Goal: Subscribe to service/newsletter

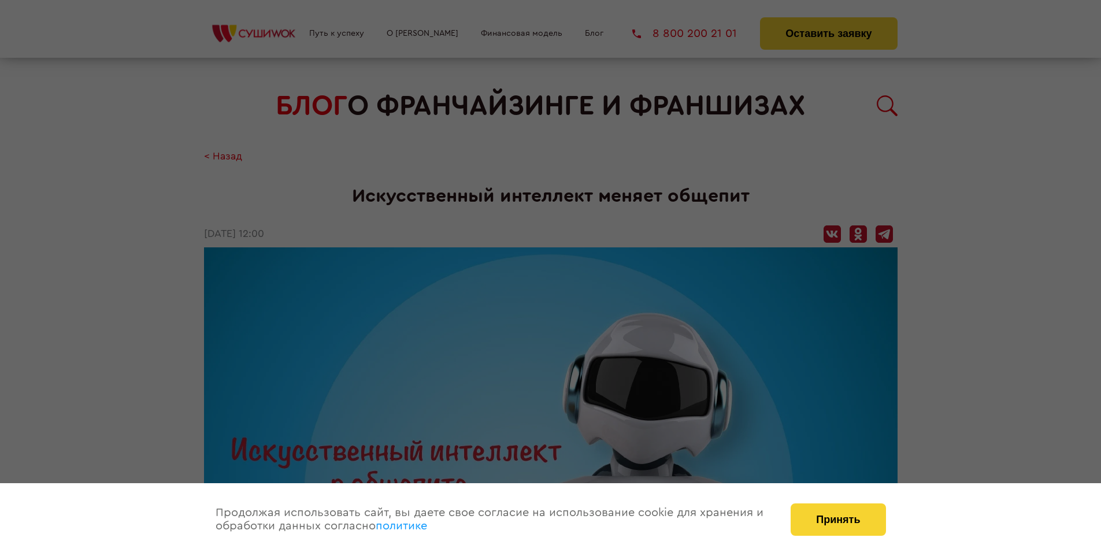
scroll to position [1684, 0]
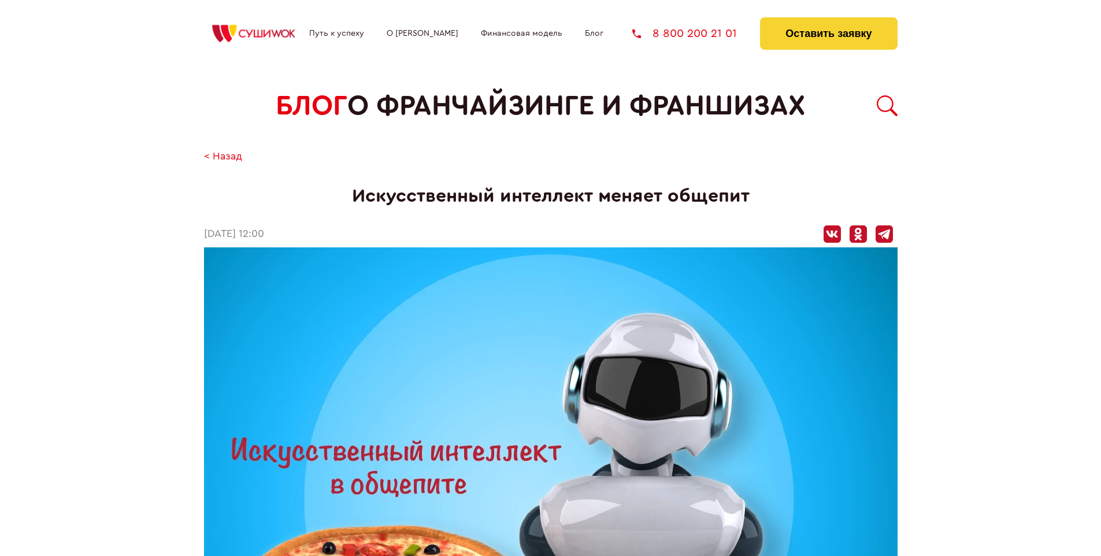
scroll to position [1684, 0]
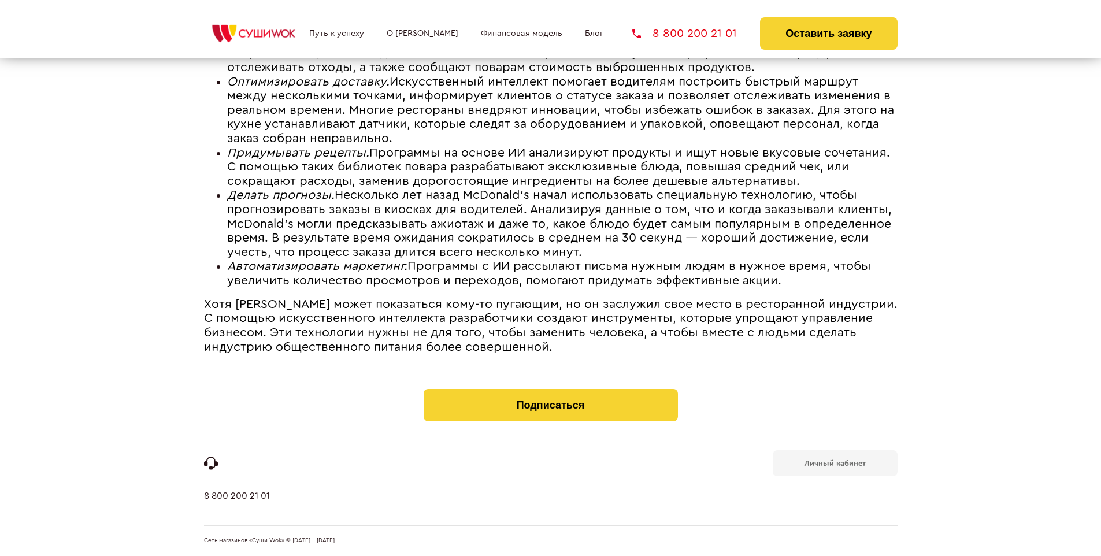
click at [835, 462] on b "Личный кабинет" at bounding box center [835, 463] width 61 height 8
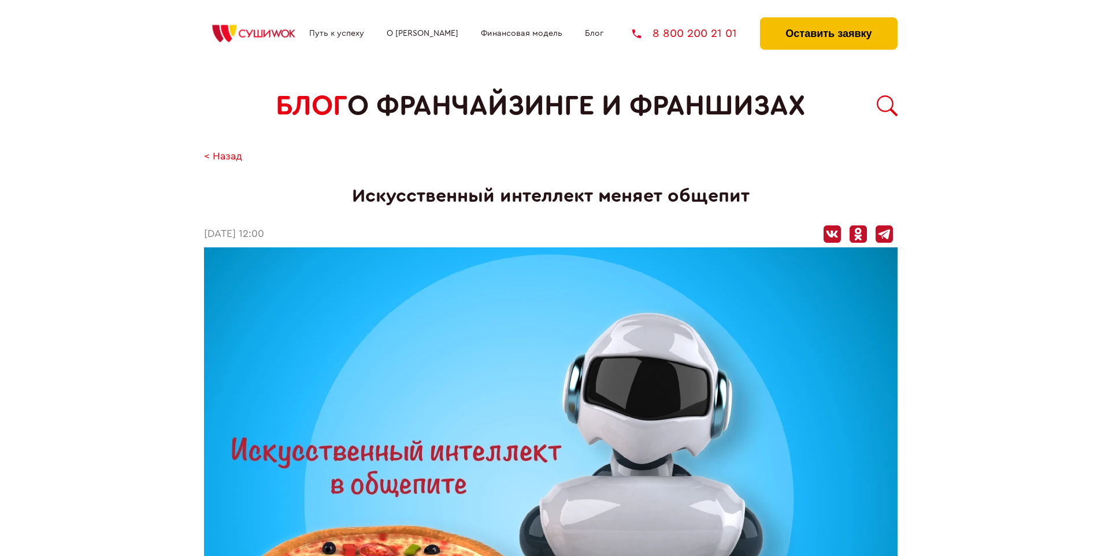
click at [828, 20] on button "Оставить заявку" at bounding box center [828, 33] width 137 height 32
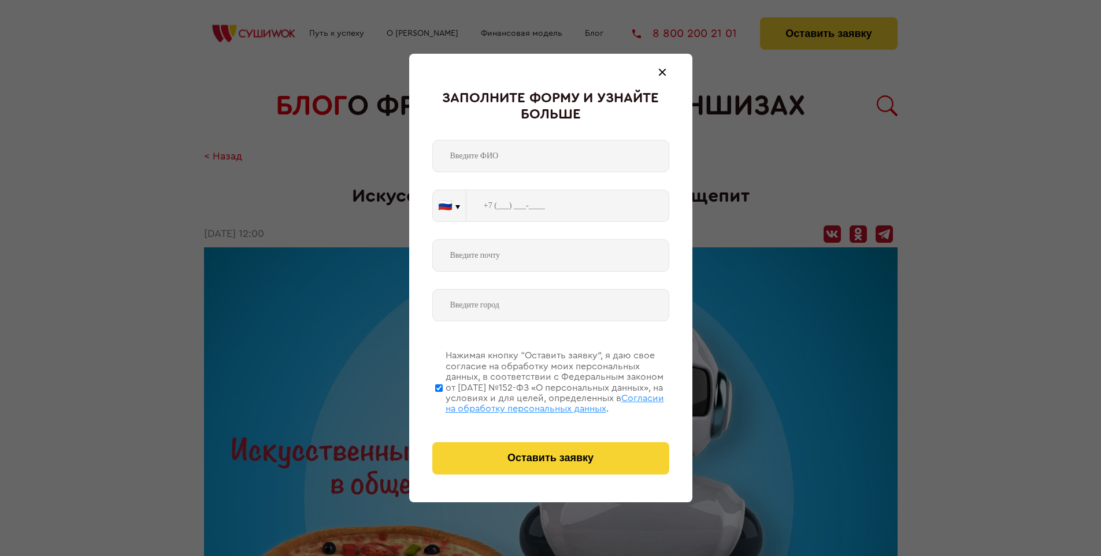
click at [536, 402] on span "Согласии на обработку персональных данных" at bounding box center [555, 404] width 218 height 20
click at [443, 402] on input "Нажимая кнопку “Оставить заявку”, я даю свое согласие на обработку моих персона…" at bounding box center [439, 388] width 8 height 92
checkbox input "false"
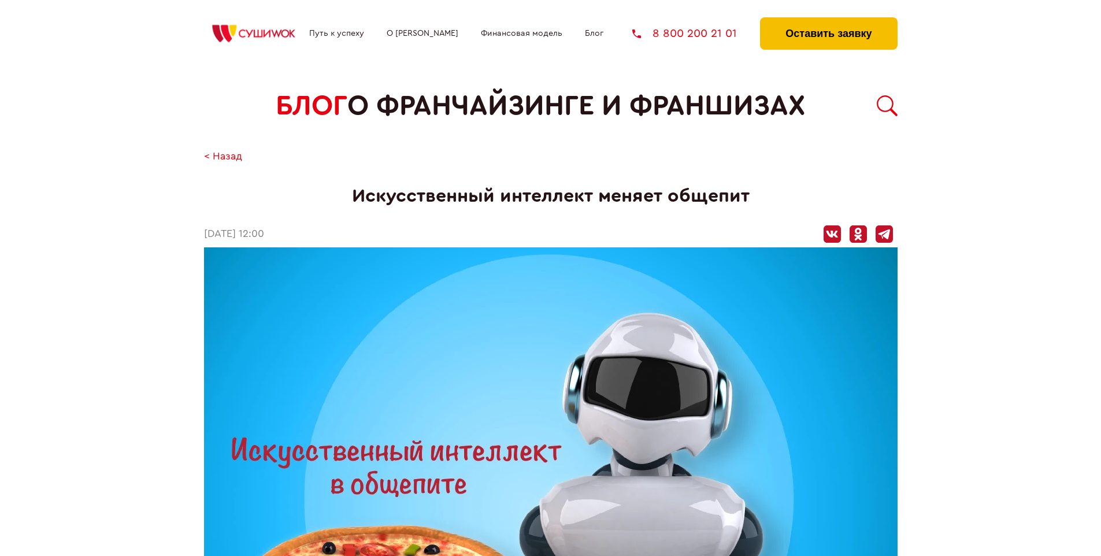
click at [828, 20] on button "Оставить заявку" at bounding box center [828, 33] width 137 height 32
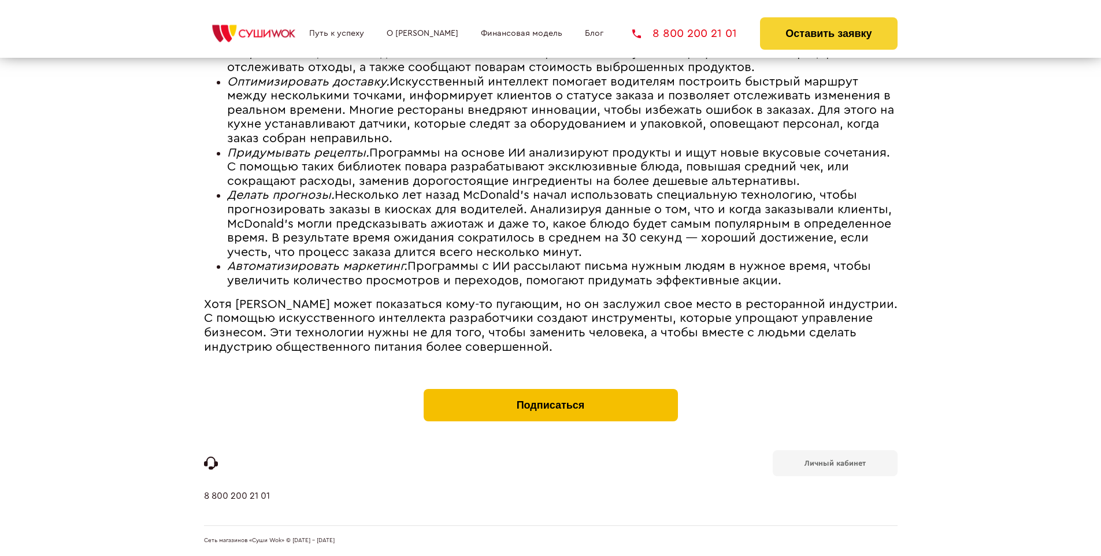
click at [550, 392] on button "Подписаться" at bounding box center [551, 405] width 254 height 32
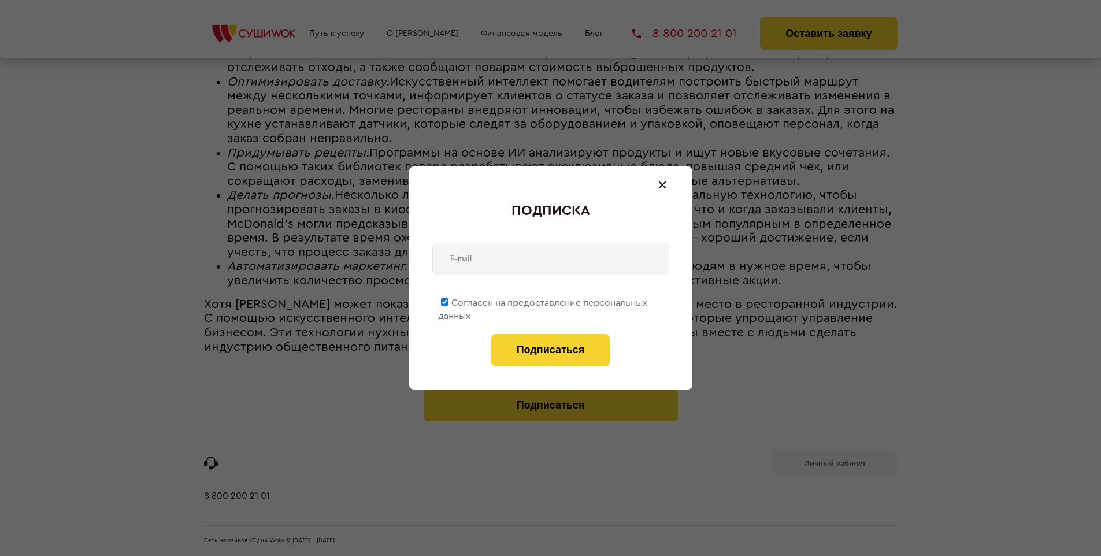
click at [543, 301] on span "Согласен на предоставление персональных данных" at bounding box center [542, 309] width 209 height 23
click at [448, 301] on input "Согласен на предоставление персональных данных" at bounding box center [445, 302] width 8 height 8
checkbox input "false"
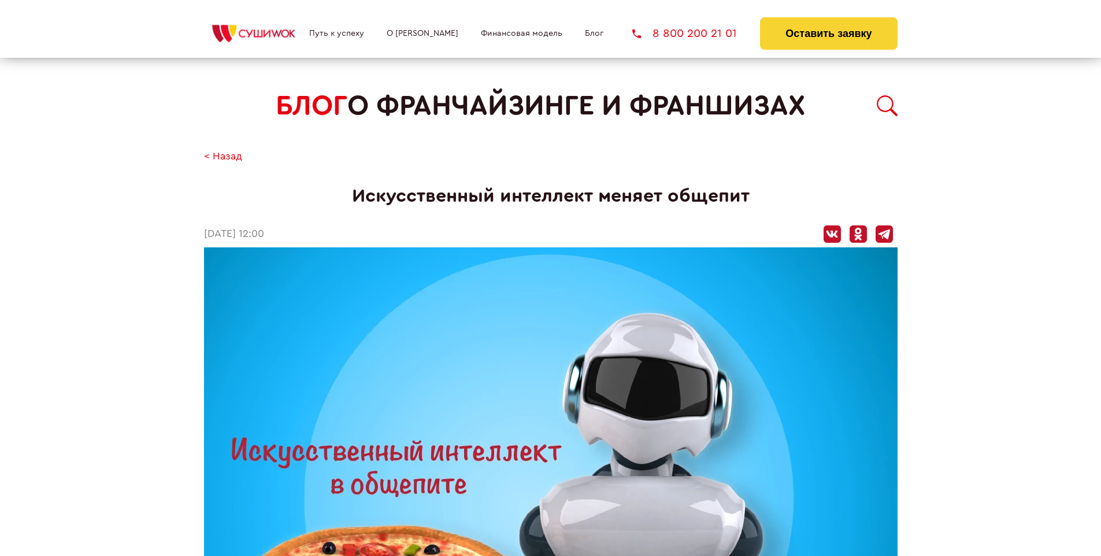
scroll to position [1684, 0]
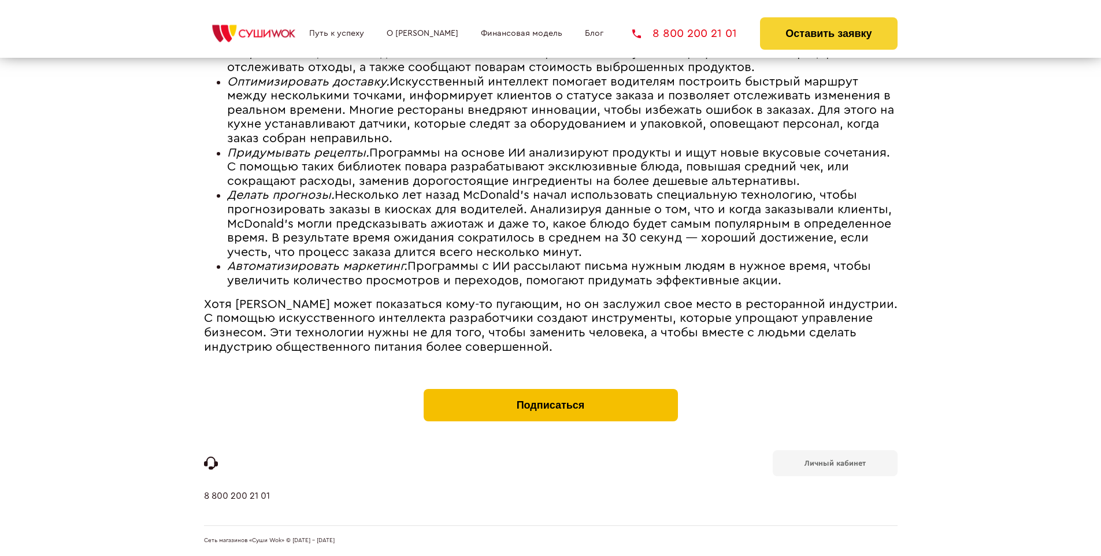
click at [550, 392] on button "Подписаться" at bounding box center [551, 405] width 254 height 32
